Goal: Task Accomplishment & Management: Manage account settings

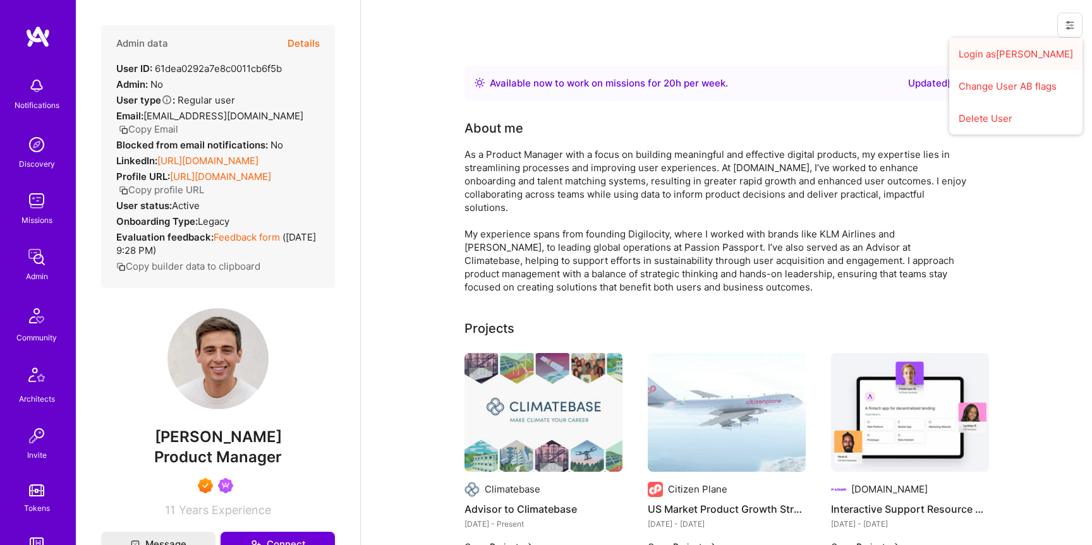
click at [1037, 54] on button "Login as [PERSON_NAME]" at bounding box center [1015, 54] width 133 height 32
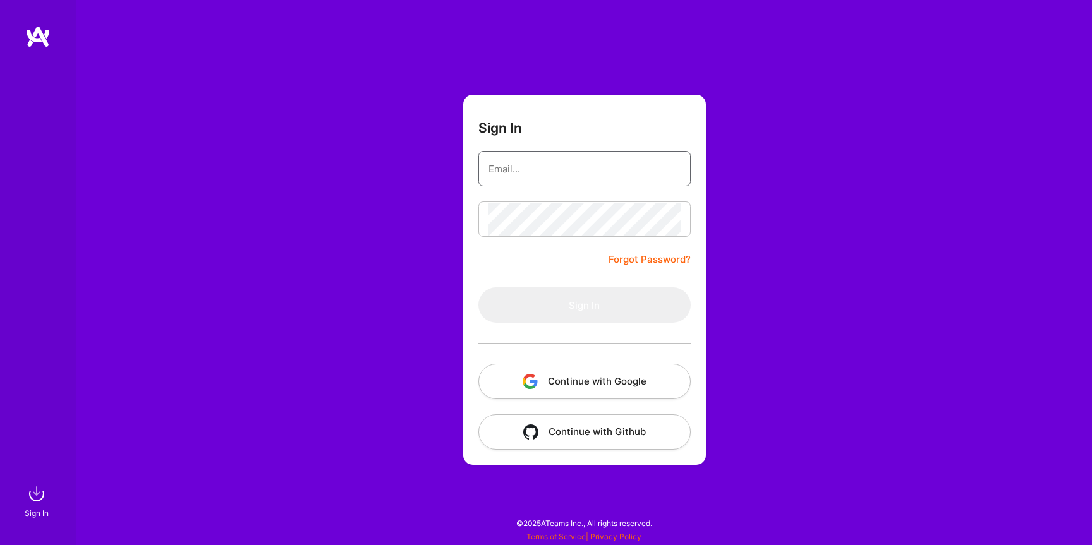
type input "luis@a.team"
